Goal: Transaction & Acquisition: Purchase product/service

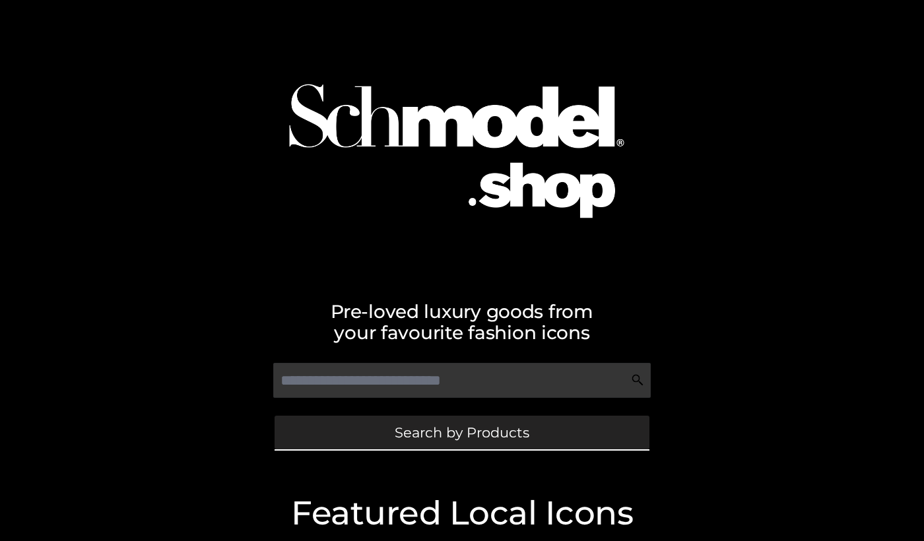
click at [358, 438] on link "Search by Products" at bounding box center [462, 433] width 375 height 34
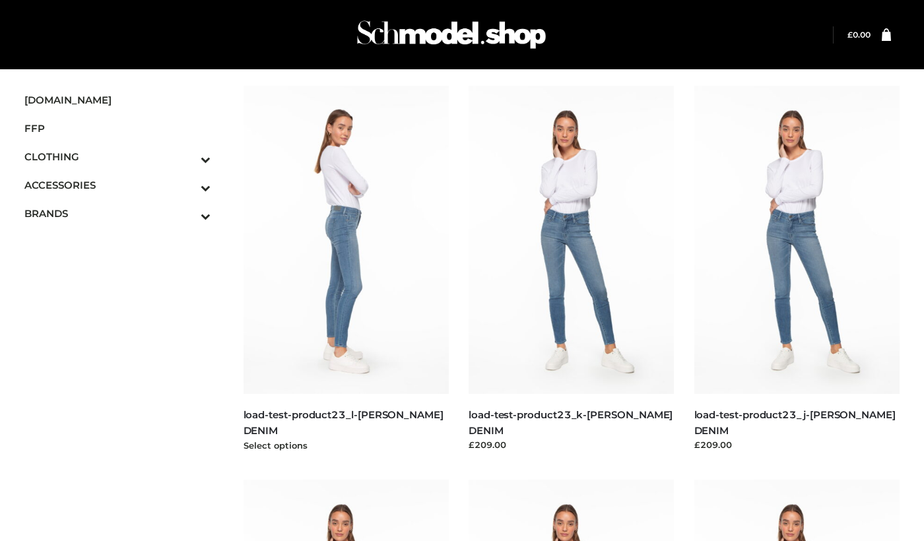
click at [345, 291] on img at bounding box center [347, 240] width 206 height 308
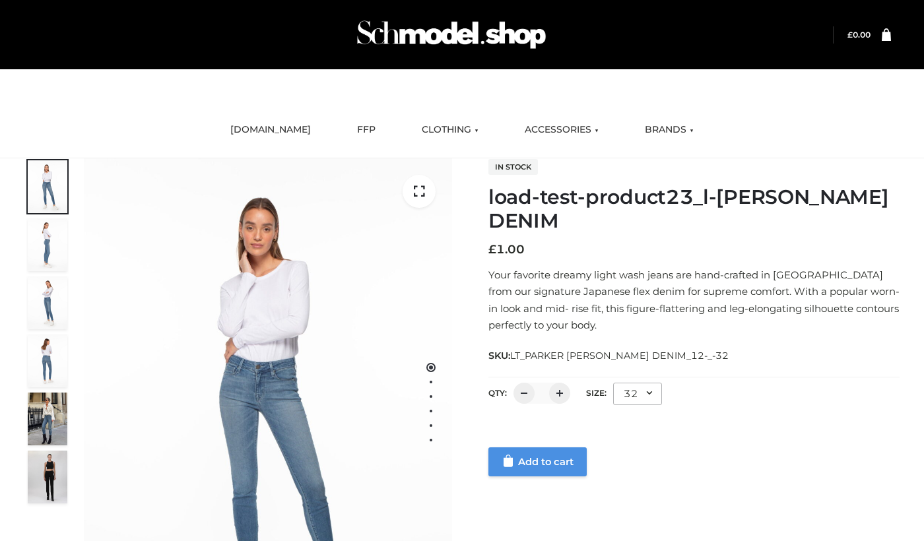
click at [514, 466] on icon at bounding box center [508, 460] width 13 height 13
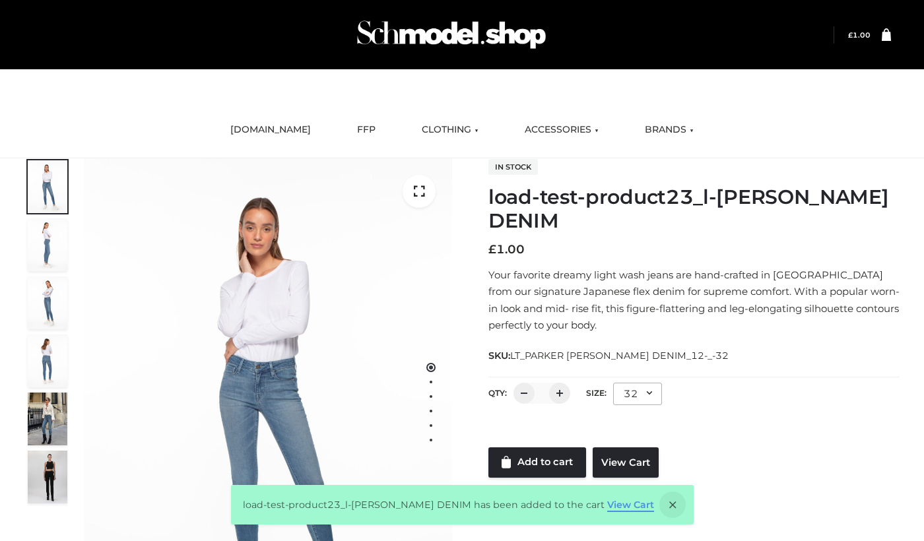
click at [623, 504] on link "View Cart" at bounding box center [630, 505] width 47 height 12
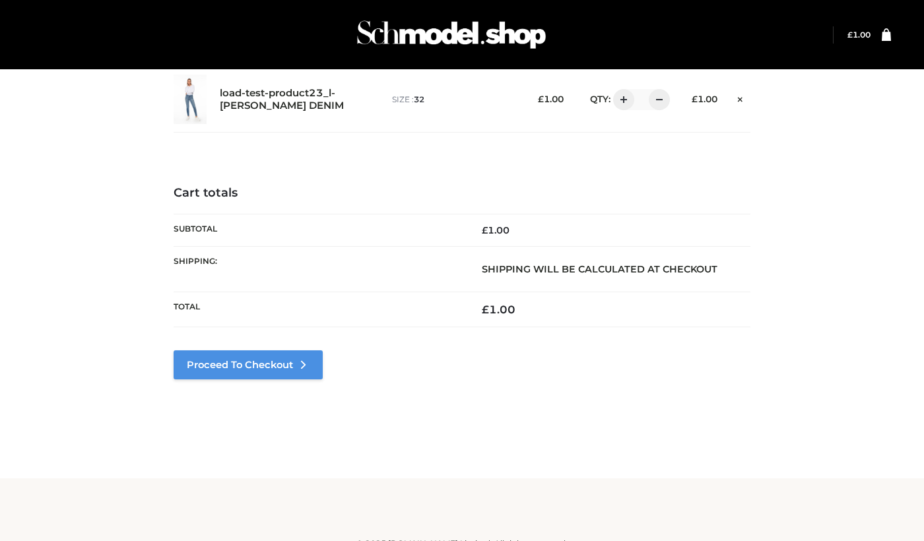
click at [275, 368] on link "Proceed to Checkout" at bounding box center [248, 365] width 149 height 29
